Goal: Check status

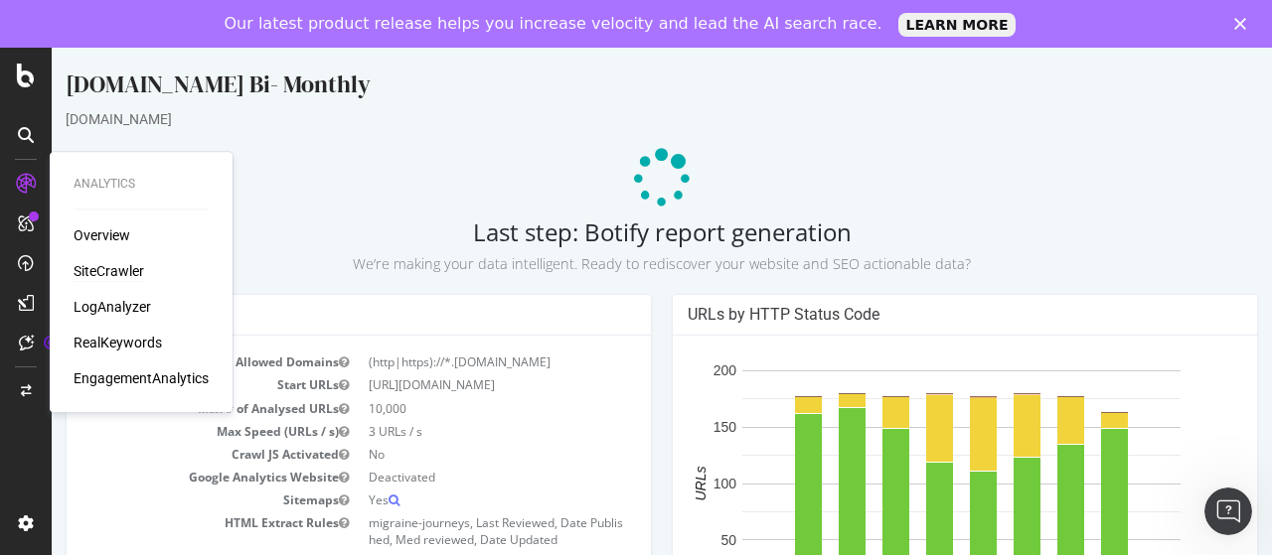
click at [926, 164] on p at bounding box center [662, 179] width 1192 height 60
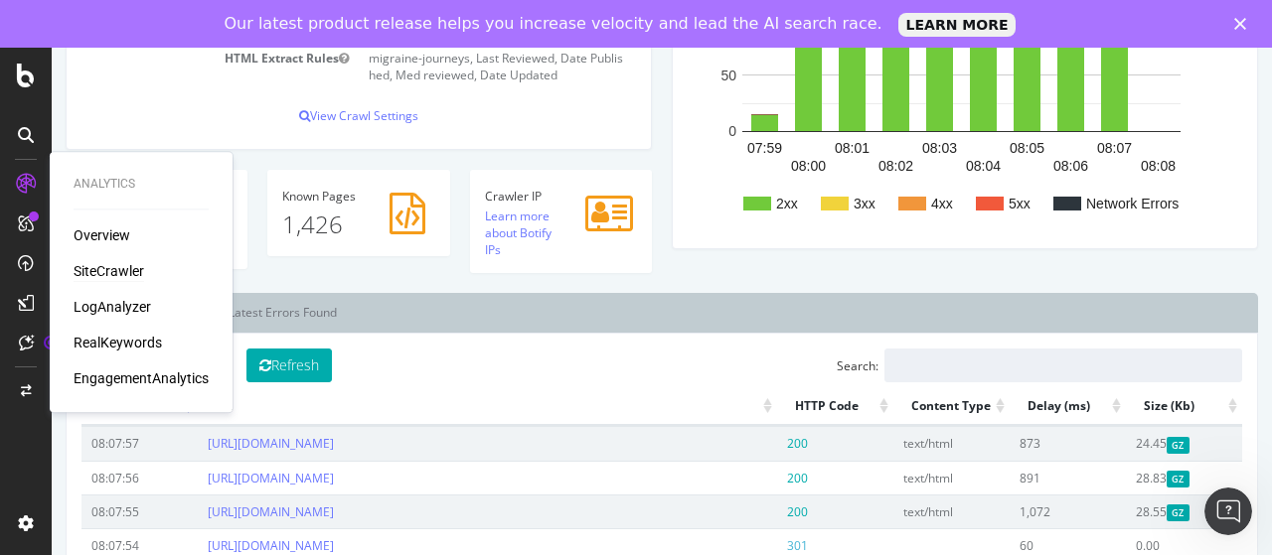
scroll to position [497, 0]
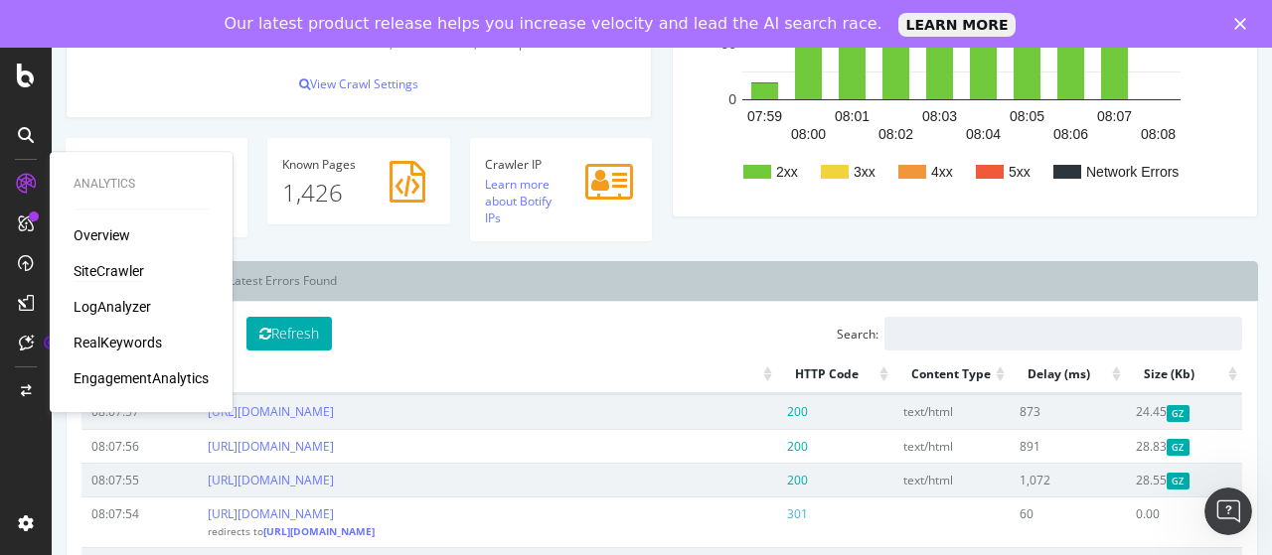
click at [991, 212] on div "2xx 3xx 4xx 5xx Network Errors 07:59 08:00 08:01 08:02 08:03 08:04 08:05 08:06 …" at bounding box center [965, 28] width 584 height 378
click at [1195, 246] on div "Analysis Settings Allowed Domains (http|https)://*.migraineagain.com Start URLs…" at bounding box center [662, 29] width 1212 height 464
click at [279, 325] on button "Refresh" at bounding box center [288, 334] width 85 height 34
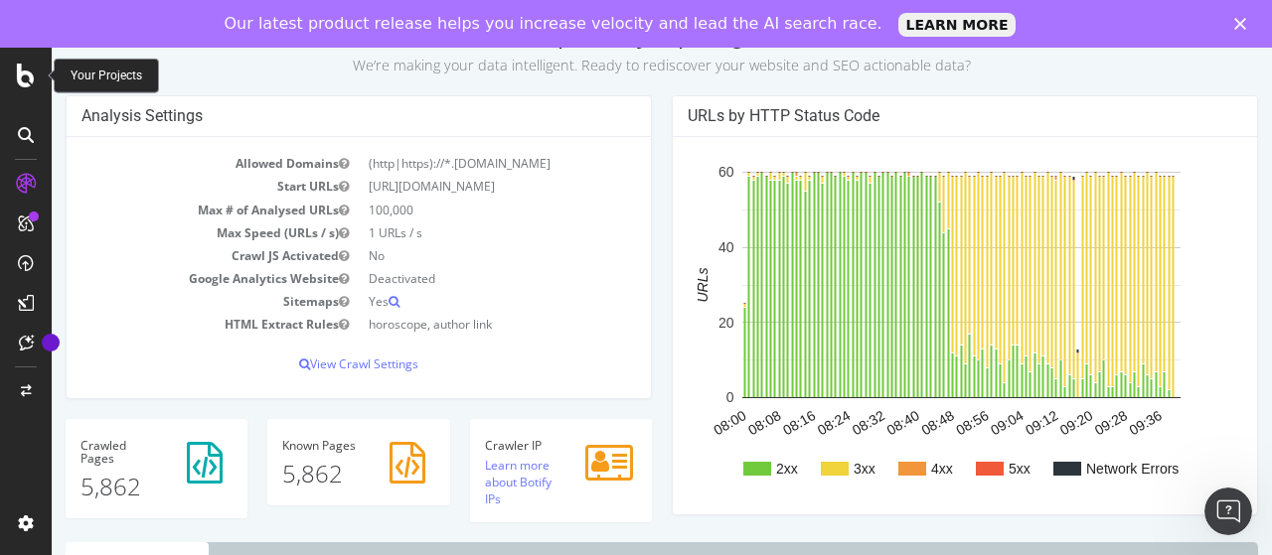
scroll to position [199, 0]
click at [1245, 21] on icon "Close" at bounding box center [1240, 24] width 12 height 12
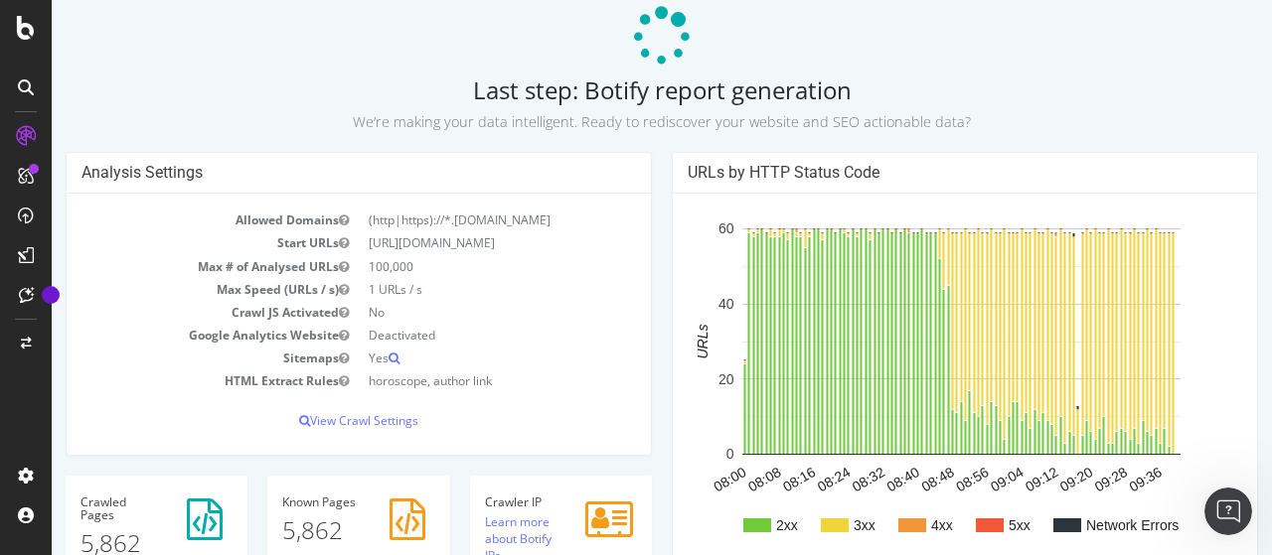
scroll to position [0, 0]
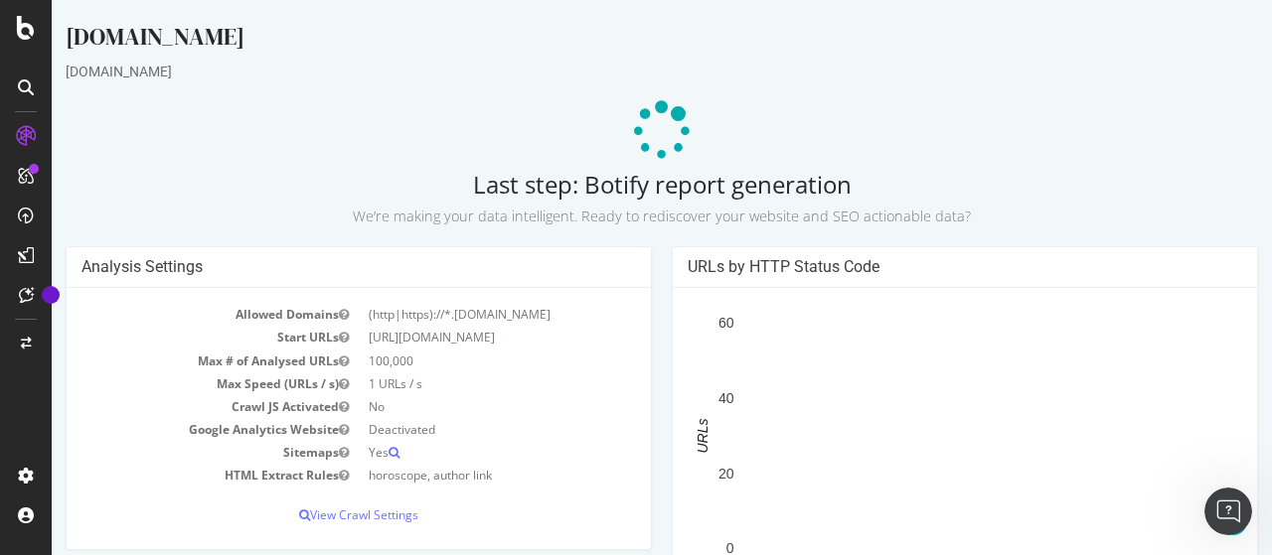
scroll to position [397, 0]
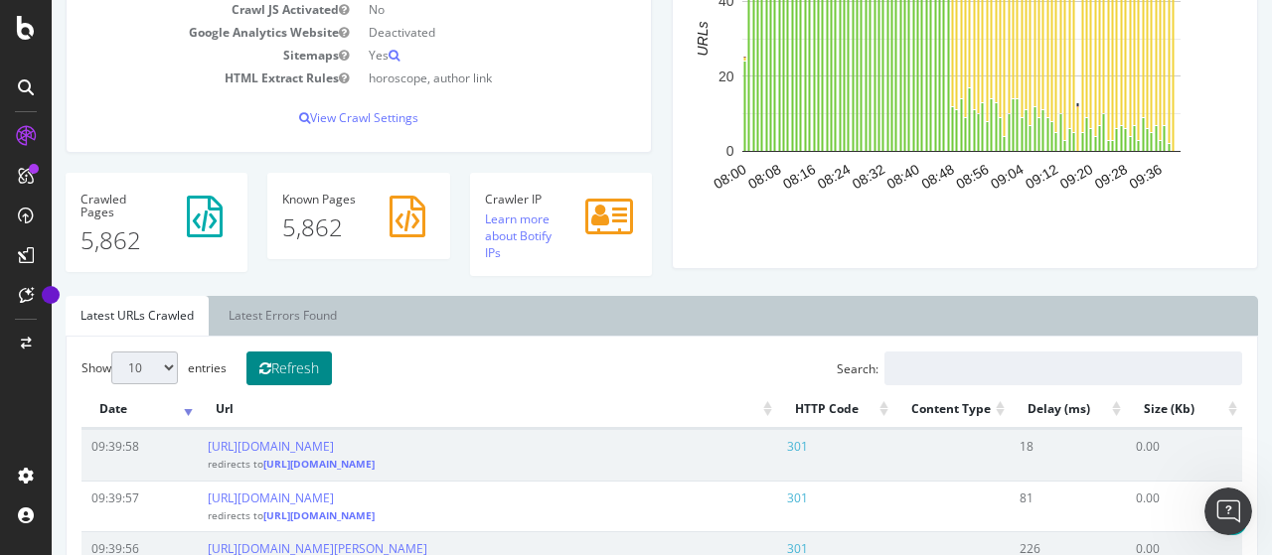
click at [291, 375] on button "Refresh" at bounding box center [288, 369] width 85 height 34
